Goal: Transaction & Acquisition: Obtain resource

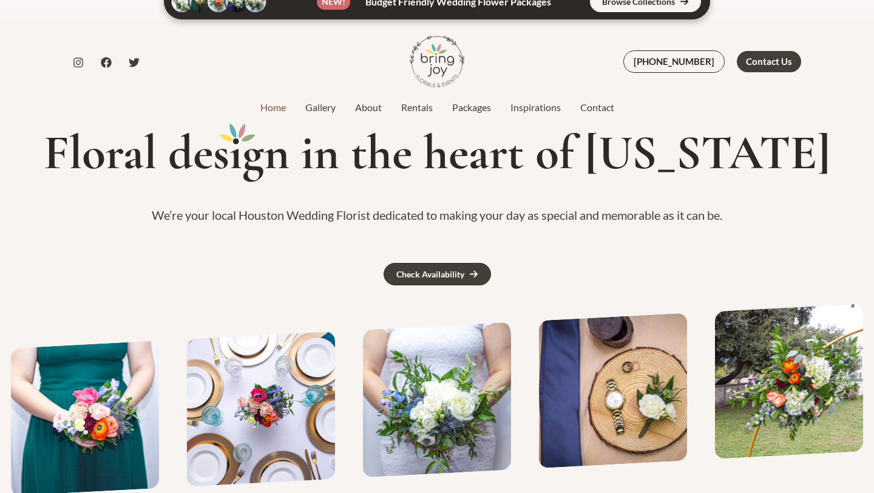
scroll to position [20, 0]
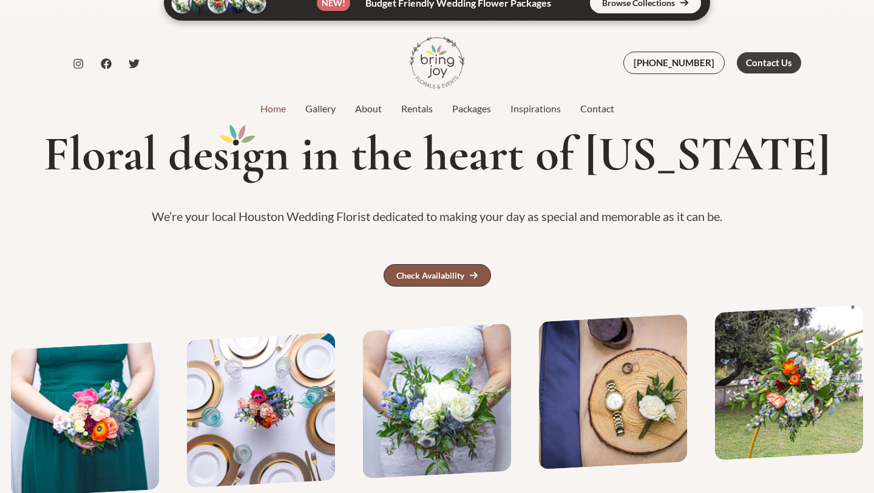
click at [444, 272] on div "Check Availability" at bounding box center [431, 275] width 68 height 9
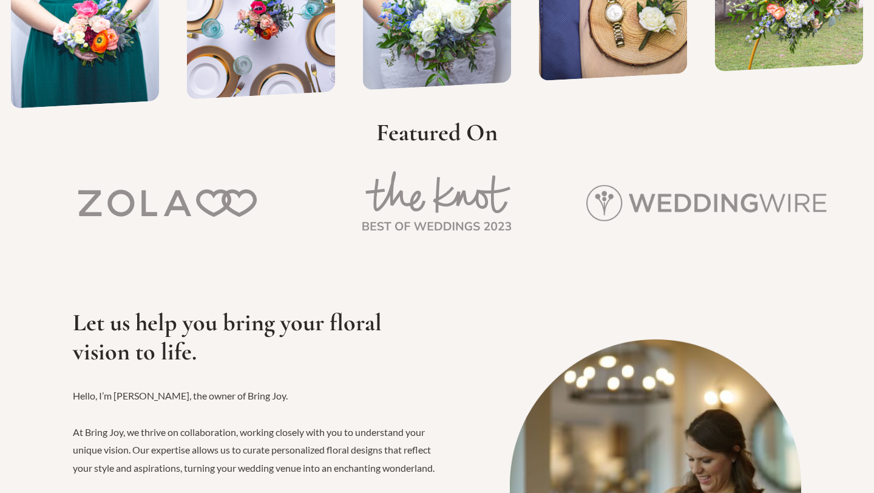
scroll to position [0, 0]
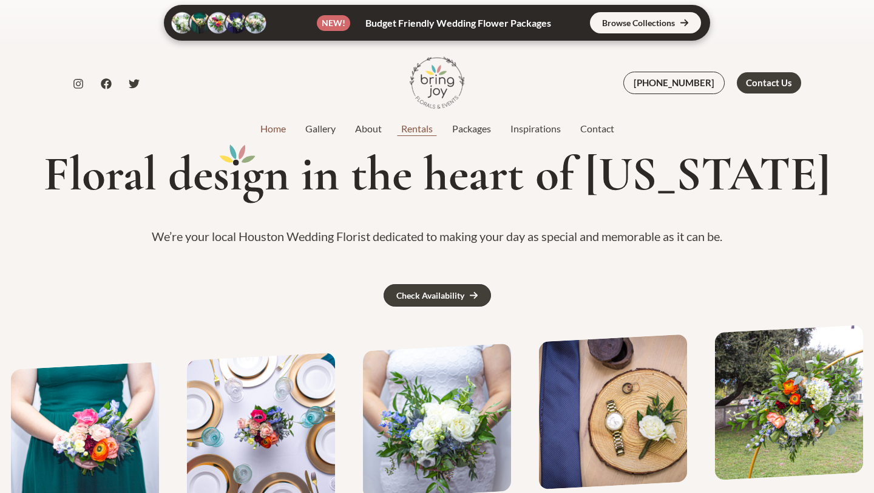
click at [424, 130] on link "Rentals" at bounding box center [417, 128] width 51 height 15
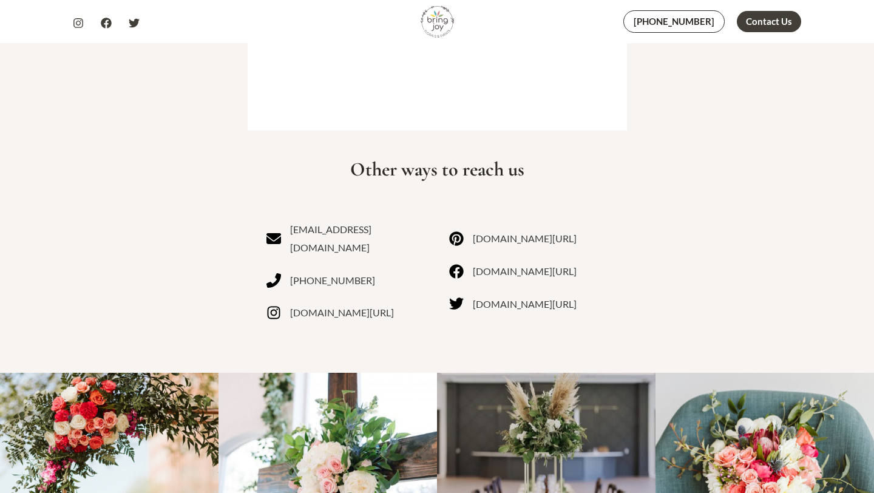
scroll to position [825, 0]
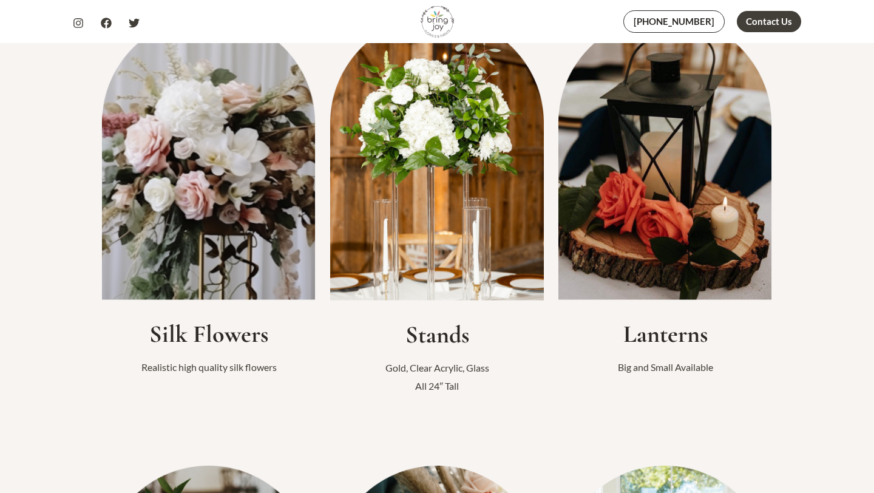
scroll to position [362, 0]
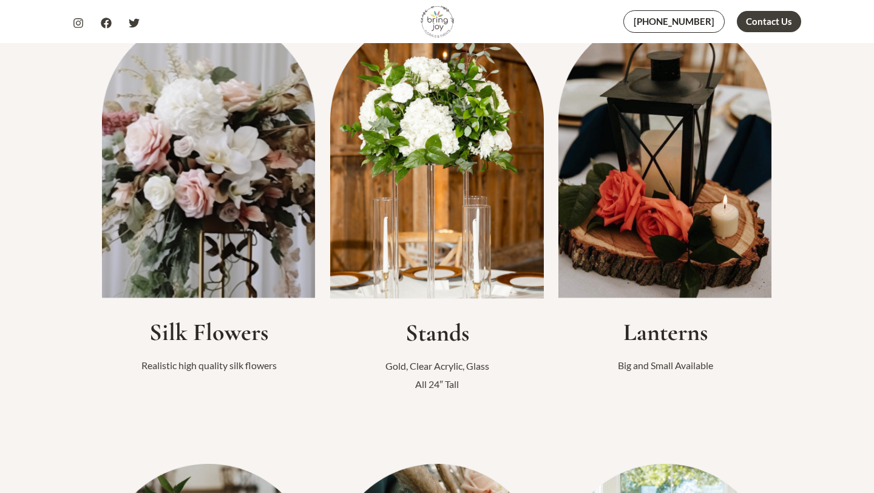
click at [248, 230] on img at bounding box center [209, 157] width 214 height 284
click at [238, 277] on img at bounding box center [209, 157] width 214 height 284
click at [238, 332] on h2 "Silk Flowers" at bounding box center [209, 332] width 214 height 29
click at [238, 385] on div "Silk Flowers Realistic high quality silk flowers" at bounding box center [209, 197] width 214 height 391
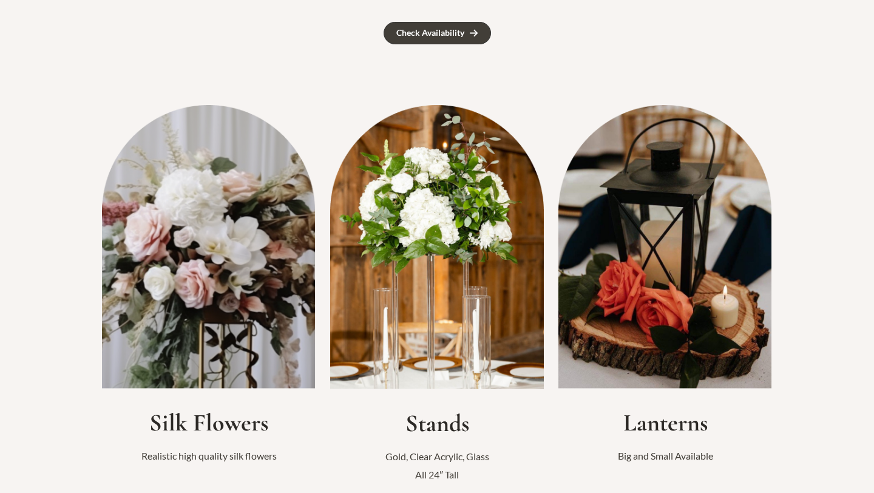
scroll to position [0, 0]
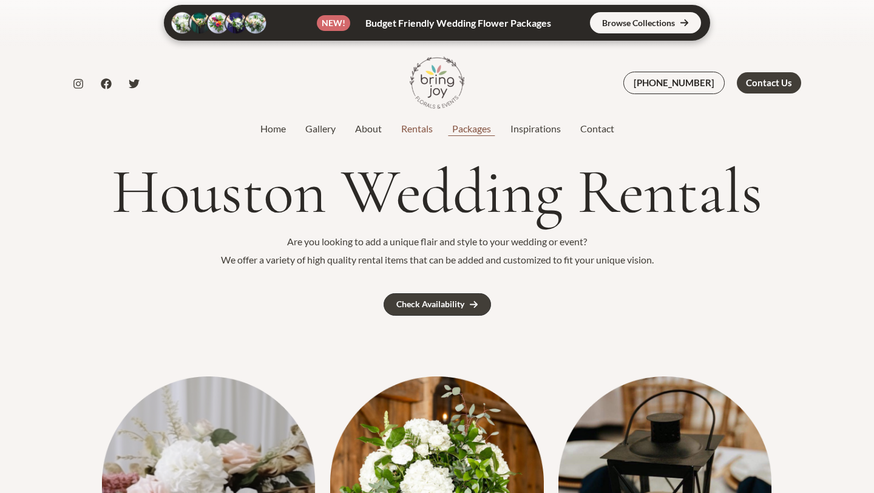
click at [469, 134] on link "Packages" at bounding box center [472, 128] width 58 height 15
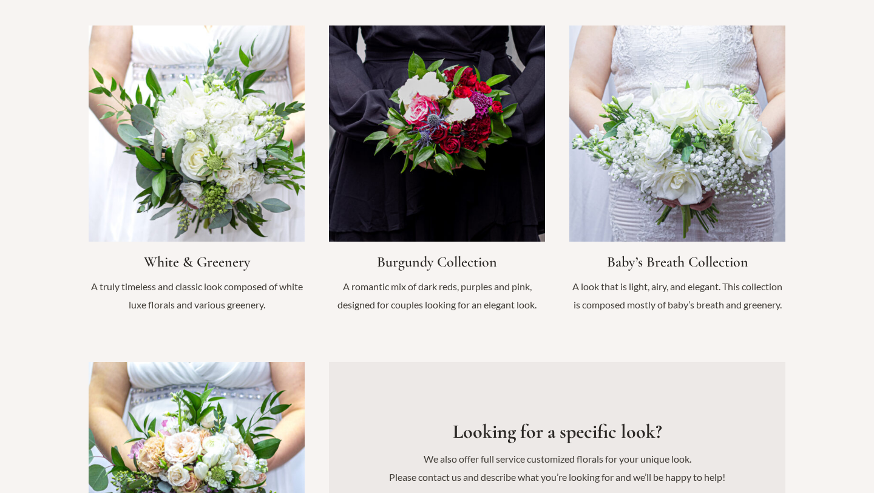
scroll to position [1284, 0]
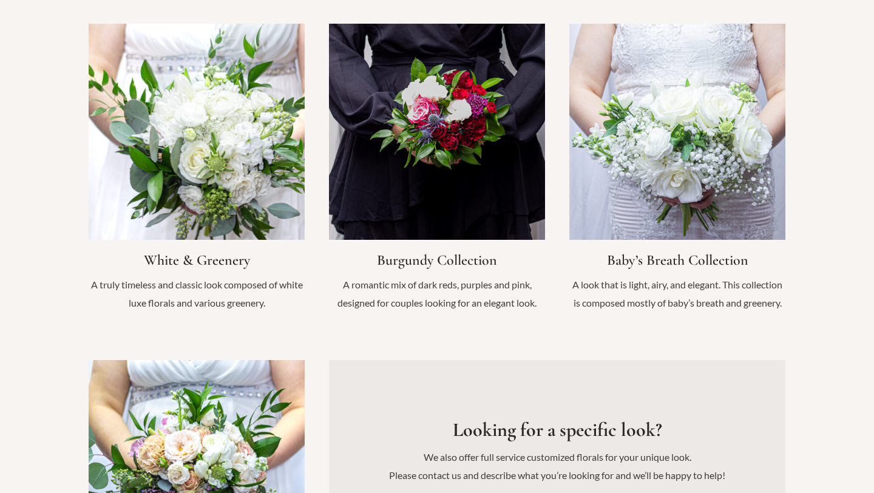
click at [215, 140] on link "Infobox Link" at bounding box center [197, 174] width 216 height 300
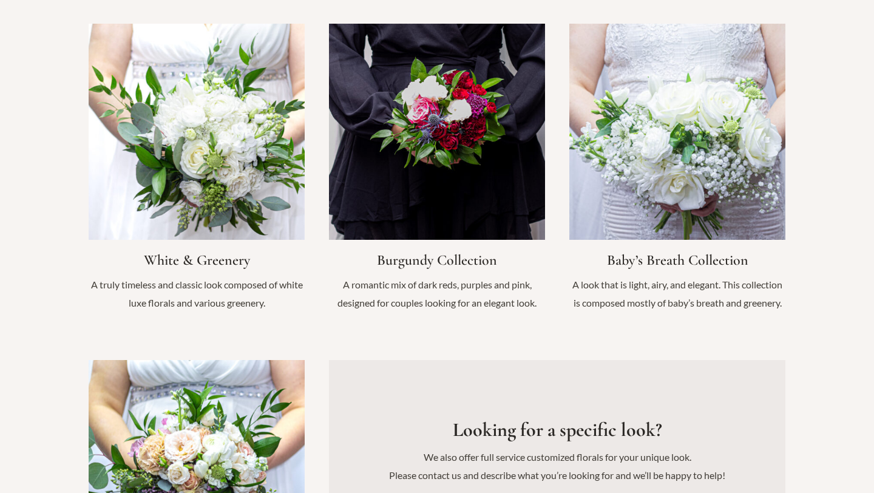
click at [701, 147] on link "Infobox Link" at bounding box center [678, 174] width 216 height 300
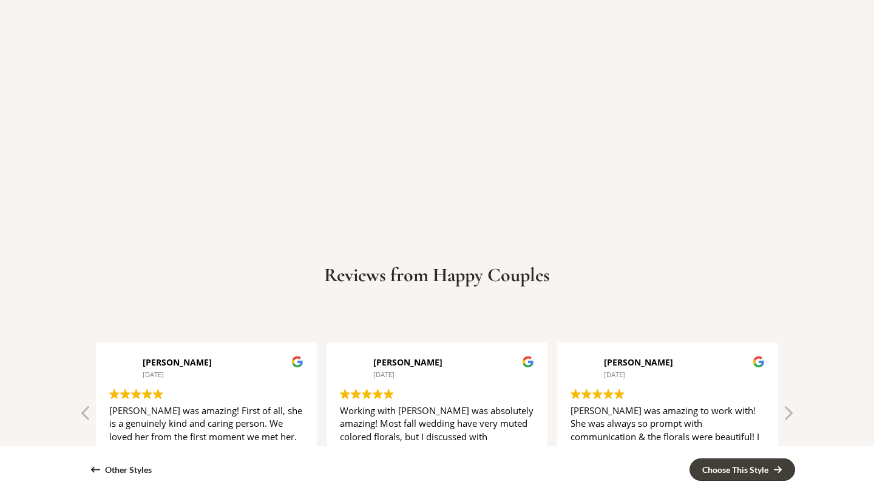
scroll to position [2433, 0]
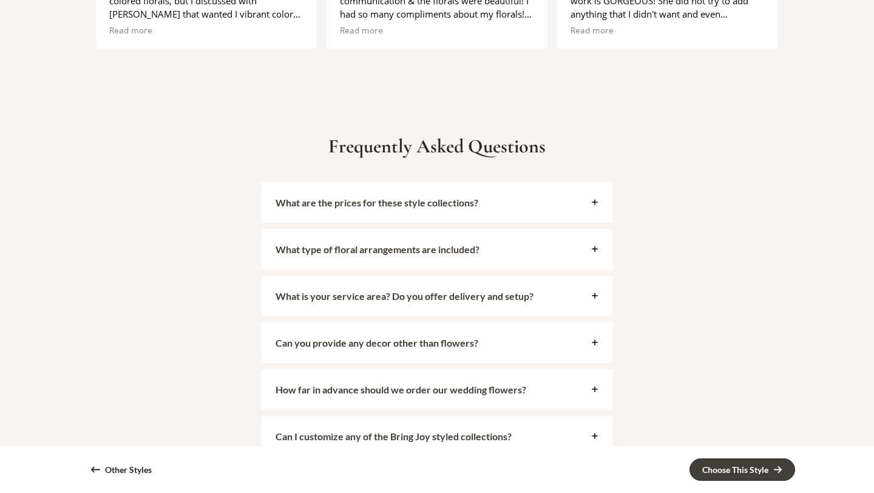
scroll to position [2559, 0]
